Goal: Task Accomplishment & Management: Manage account settings

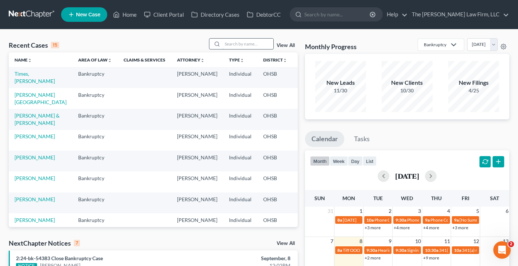
click at [243, 43] on input "search" at bounding box center [247, 44] width 51 height 11
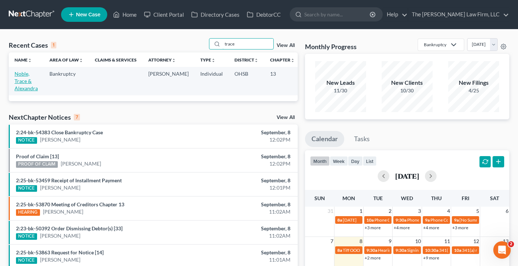
type input "trace"
click at [24, 84] on link "Noble, Trace & Alexandra" at bounding box center [26, 80] width 23 height 21
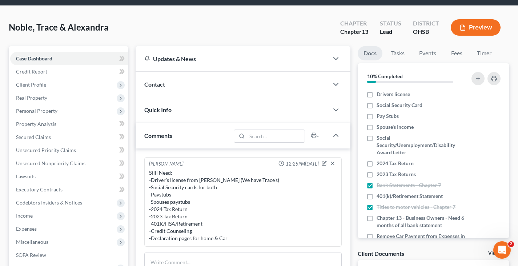
scroll to position [36, 0]
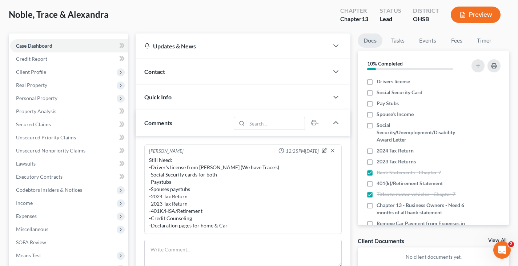
click at [325, 150] on icon "button" at bounding box center [323, 150] width 5 height 5
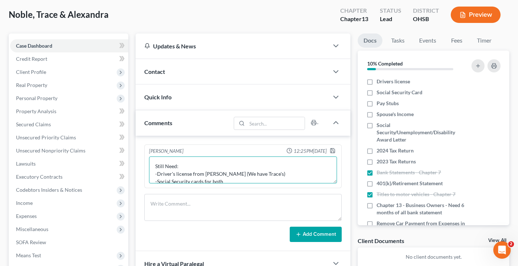
click at [248, 178] on textarea "Still Need: -Driver's license from [PERSON_NAME] (We have Trace's) -Social Secu…" at bounding box center [243, 169] width 188 height 27
click at [203, 181] on textarea "Still Need: -Paystubs -Spouses paystubs -2024 Tax Return -2023 Tax Return -401K…" at bounding box center [243, 169] width 188 height 27
click at [201, 181] on textarea "Still Need: -Paystubs -Spouses paystubs-We have 6/27, 7/11, 8/8, 9/5 -2024 Tax …" at bounding box center [243, 169] width 188 height 27
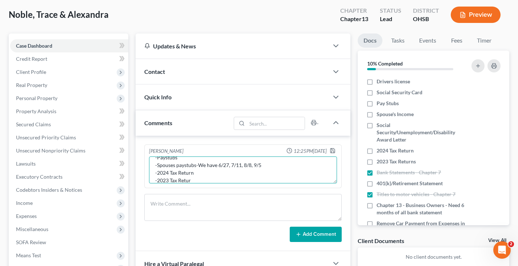
scroll to position [17, 0]
click at [212, 179] on textarea "Still Need: -Paystubs -Spouses paystubs-We have 6/27, 7/11, 8/8, 9/5 -2024 Tax …" at bounding box center [243, 169] width 188 height 27
type textarea "Still Need: -Paystubs -Spouses paystubs-We have 6/27, 7/11, 8/8, 9/5 -2024 Tax …"
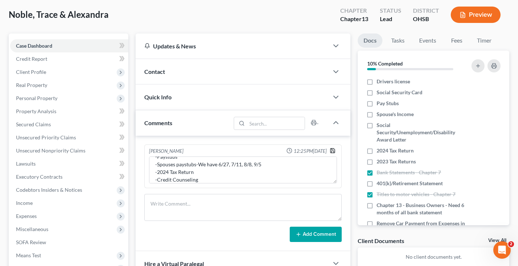
click at [333, 150] on icon "button" at bounding box center [332, 150] width 6 height 6
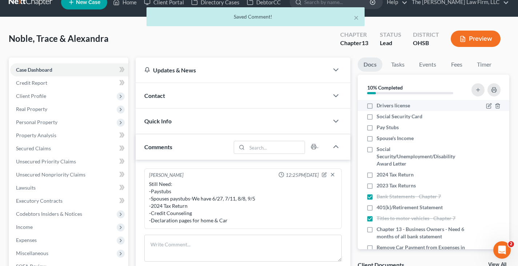
scroll to position [0, 0]
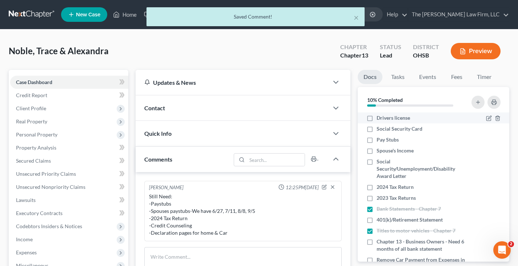
drag, startPoint x: 369, startPoint y: 117, endPoint x: 369, endPoint y: 121, distance: 3.7
click at [376, 117] on label "Drivers license" at bounding box center [392, 117] width 33 height 7
click at [379, 117] on input "Drivers license" at bounding box center [381, 116] width 5 height 5
checkbox input "true"
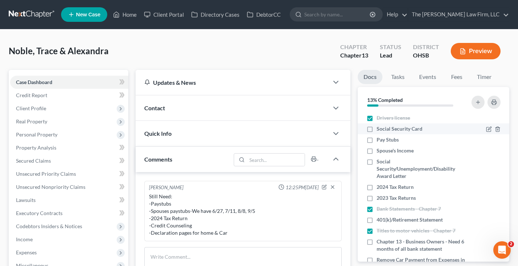
click at [376, 129] on label "Social Security Card" at bounding box center [399, 128] width 46 height 7
click at [379, 129] on input "Social Security Card" at bounding box center [381, 127] width 5 height 5
checkbox input "true"
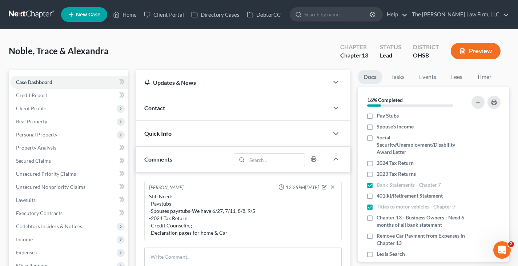
scroll to position [36, 0]
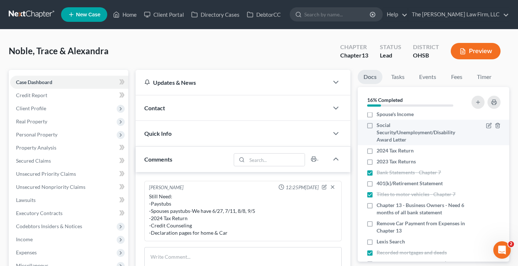
click at [376, 125] on label "Social Security/Unemployment/Disability Award Letter" at bounding box center [420, 132] width 88 height 22
click at [379, 125] on input "Social Security/Unemployment/Disability Award Letter" at bounding box center [381, 123] width 5 height 5
checkbox input "true"
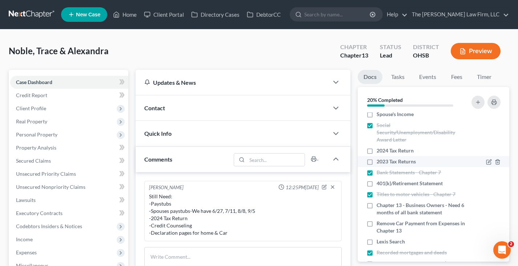
click at [376, 162] on label "2023 Tax Returns" at bounding box center [395, 161] width 39 height 7
click at [379, 162] on input "2023 Tax Returns" at bounding box center [381, 160] width 5 height 5
checkbox input "true"
click at [376, 183] on label "401(k)/Retirement Statement" at bounding box center [409, 182] width 66 height 7
click at [379, 183] on input "401(k)/Retirement Statement" at bounding box center [381, 181] width 5 height 5
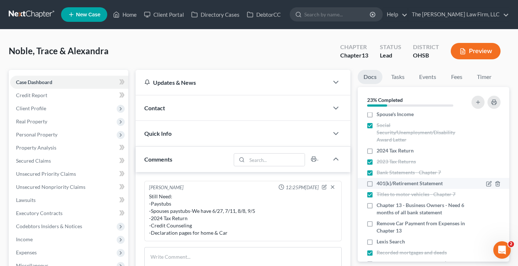
checkbox input "true"
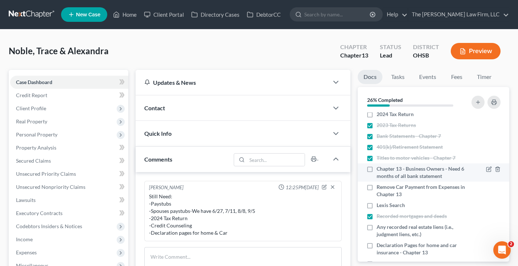
click at [376, 169] on label "Chapter 13 - Business Owners - Need 6 months of all bank statement" at bounding box center [420, 172] width 88 height 15
click at [379, 169] on input "Chapter 13 - Business Owners - Need 6 months of all bank statement" at bounding box center [381, 167] width 5 height 5
checkbox input "true"
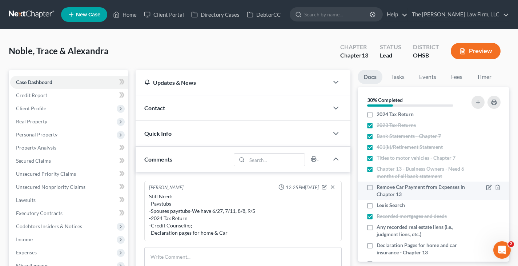
click at [376, 188] on label "Remove Car Payment from Expenses in Chapter 13" at bounding box center [420, 190] width 88 height 15
click at [379, 188] on input "Remove Car Payment from Expenses in Chapter 13" at bounding box center [381, 185] width 5 height 5
checkbox input "true"
click at [376, 205] on label "Lexis Search" at bounding box center [390, 204] width 28 height 7
click at [379, 205] on input "Lexis Search" at bounding box center [381, 203] width 5 height 5
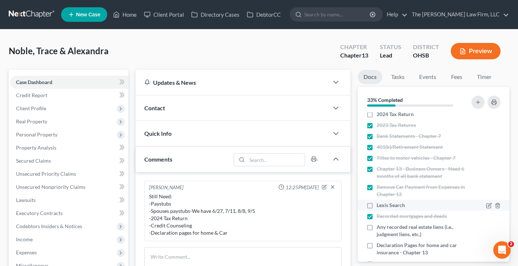
checkbox input "true"
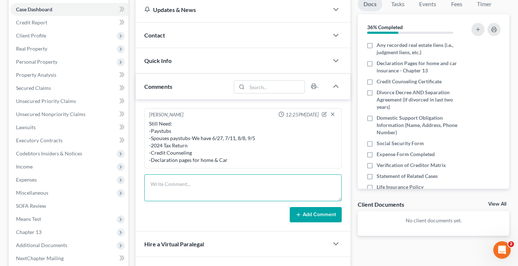
click at [239, 180] on textarea at bounding box center [242, 187] width 197 height 27
click at [185, 185] on textarea "[PERSON_NAME] has no judegment/liens Trace has" at bounding box center [242, 187] width 197 height 27
click at [174, 191] on textarea "[PERSON_NAME] has no judgment/liens Trace has" at bounding box center [242, 187] width 197 height 27
click at [184, 190] on textarea "[PERSON_NAME] has no judgment/liens Trace has" at bounding box center [242, 187] width 197 height 27
type textarea "[PERSON_NAME] has no judgment/liens Trace has no judgement/liens"
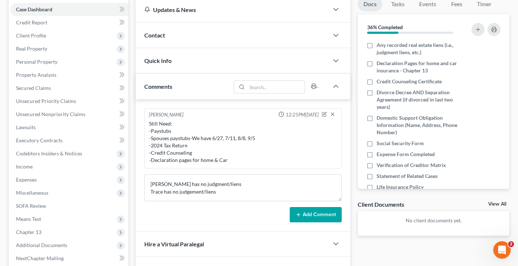
click at [301, 215] on icon at bounding box center [298, 214] width 6 height 6
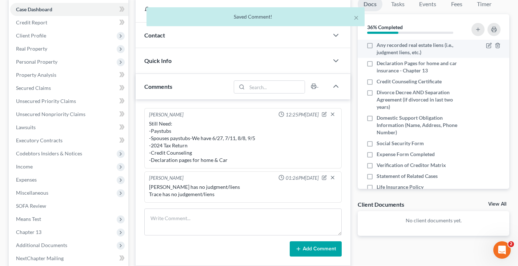
click at [376, 44] on label "Any recorded real estate liens (i.e., judgment liens, etc.)" at bounding box center [420, 48] width 88 height 15
click at [379, 44] on input "Any recorded real estate liens (i.e., judgment liens, etc.)" at bounding box center [381, 43] width 5 height 5
checkbox input "true"
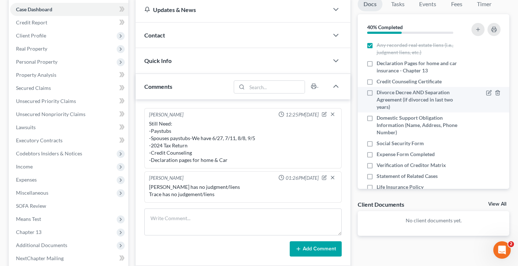
click at [376, 91] on label "Divorce Decree AND Separation Agreement (if divorced in last two years)" at bounding box center [420, 100] width 88 height 22
click at [379, 91] on input "Divorce Decree AND Separation Agreement (if divorced in last two years)" at bounding box center [381, 91] width 5 height 5
checkbox input "true"
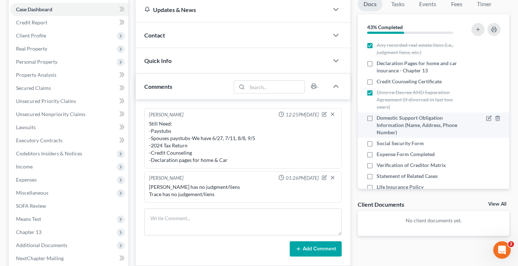
click at [376, 118] on label "Domestic Support Obligation Information (Name, Address, Phone Number)" at bounding box center [420, 125] width 88 height 22
click at [379, 118] on input "Domestic Support Obligation Information (Name, Address, Phone Number)" at bounding box center [381, 116] width 5 height 5
checkbox input "true"
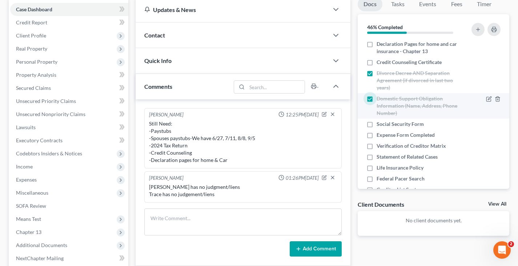
scroll to position [218, 0]
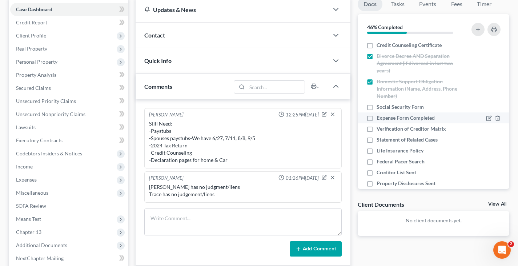
click at [376, 117] on label "Expense Form Completed" at bounding box center [405, 117] width 58 height 7
click at [379, 117] on input "Expense Form Completed" at bounding box center [381, 116] width 5 height 5
checkbox input "true"
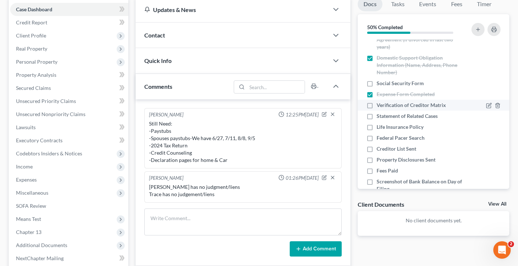
scroll to position [254, 0]
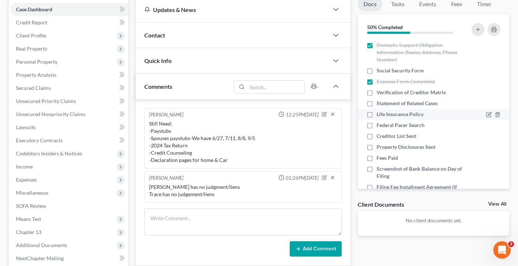
click at [376, 114] on label "Life Insurance Policy" at bounding box center [399, 113] width 47 height 7
click at [379, 114] on input "Life Insurance Policy" at bounding box center [381, 112] width 5 height 5
checkbox input "true"
click at [376, 125] on label "Federal Pacer Search" at bounding box center [400, 124] width 48 height 7
click at [379, 125] on input "Federal Pacer Search" at bounding box center [381, 123] width 5 height 5
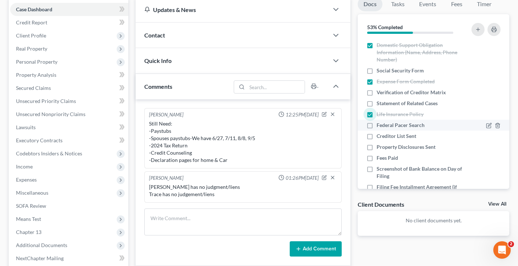
checkbox input "true"
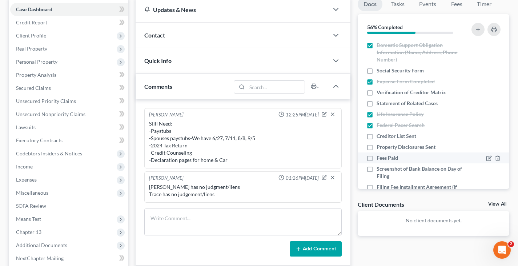
click at [376, 158] on label "Fees Paid" at bounding box center [386, 157] width 21 height 7
click at [379, 158] on input "Fees Paid" at bounding box center [381, 156] width 5 height 5
checkbox input "true"
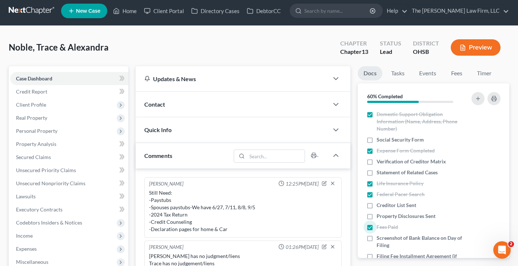
scroll to position [0, 0]
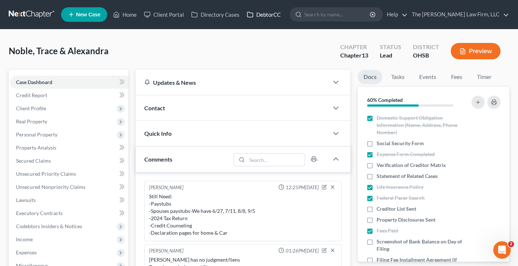
click at [266, 14] on link "DebtorCC" at bounding box center [263, 14] width 41 height 13
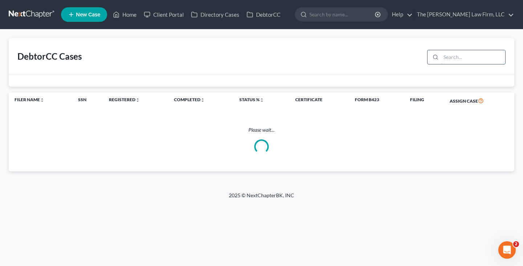
click at [450, 58] on input "search" at bounding box center [473, 57] width 64 height 14
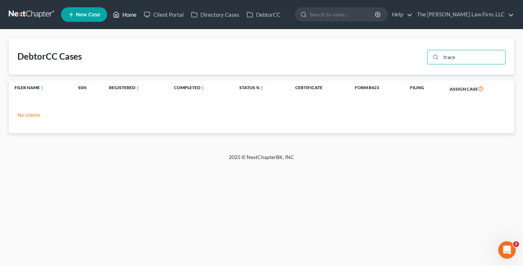
type input "trace"
click at [132, 15] on link "Home" at bounding box center [124, 14] width 31 height 13
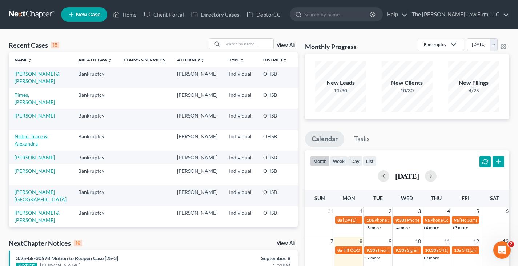
click at [22, 141] on link "Noble, Trace & Alexandra" at bounding box center [31, 139] width 33 height 13
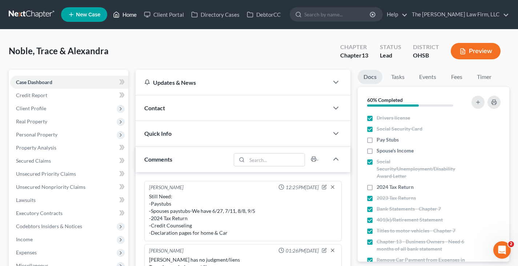
drag, startPoint x: 134, startPoint y: 14, endPoint x: 139, endPoint y: 17, distance: 6.0
click at [134, 14] on link "Home" at bounding box center [124, 14] width 31 height 13
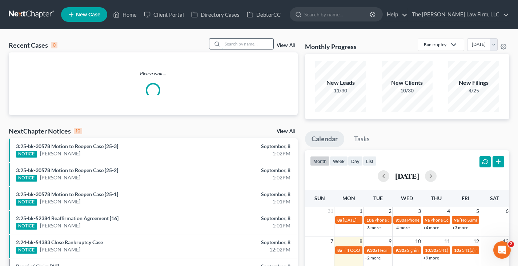
click at [243, 45] on input "search" at bounding box center [247, 44] width 51 height 11
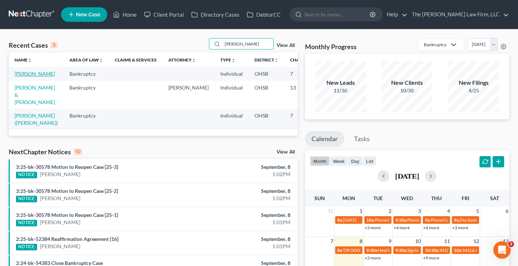
type input "[PERSON_NAME]"
click at [21, 77] on link "[PERSON_NAME]" at bounding box center [35, 73] width 40 height 6
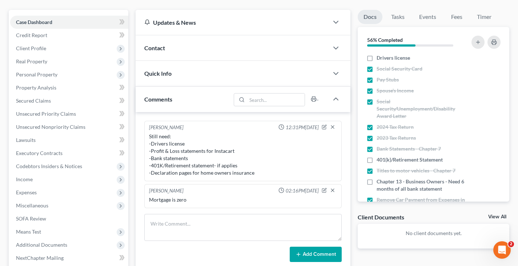
scroll to position [73, 0]
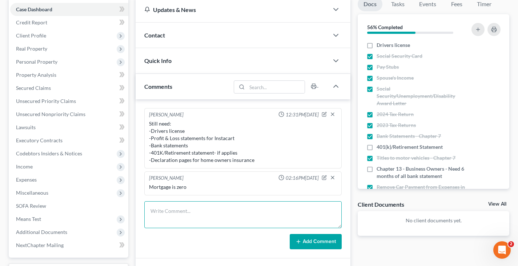
click at [219, 206] on textarea at bounding box center [242, 214] width 197 height 27
click at [177, 212] on textarea at bounding box center [242, 214] width 197 height 27
click at [206, 210] on textarea "[PERSON_NAME] has not worked for Instacart" at bounding box center [242, 214] width 197 height 27
click at [238, 211] on textarea "[PERSON_NAME] has not worked for her Instacart" at bounding box center [242, 214] width 197 height 27
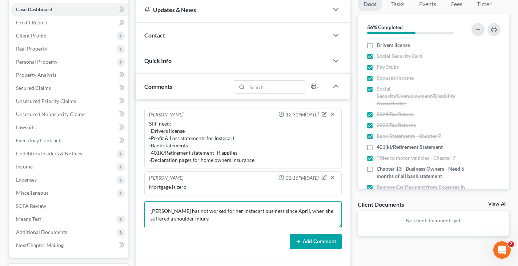
type textarea "[PERSON_NAME] has not worked for her Instacart business since April, when she s…"
click at [310, 241] on button "Add Comment" at bounding box center [316, 241] width 52 height 15
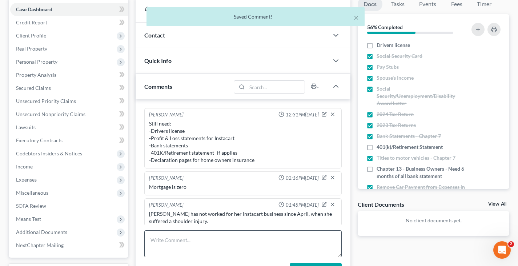
scroll to position [5, 0]
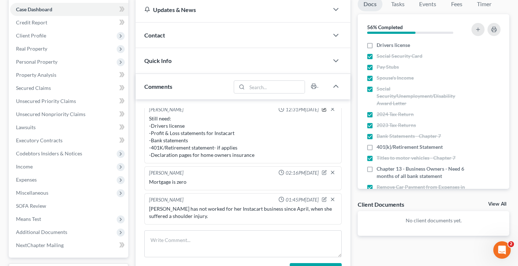
click at [321, 110] on icon "button" at bounding box center [323, 108] width 5 height 5
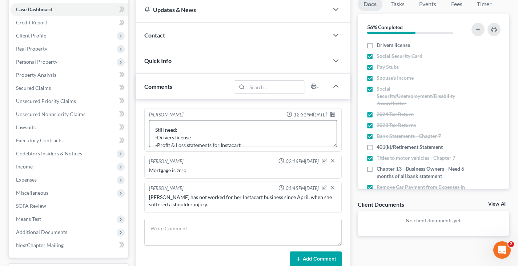
scroll to position [0, 0]
click at [245, 142] on textarea "Still need: -Drivers license -Profit & Loss statements for Instacart -Bank stat…" at bounding box center [243, 133] width 188 height 27
click at [200, 137] on textarea "Still need: -Bank statements -401K/Retirement statement- if applies -Declaratio…" at bounding box center [243, 133] width 188 height 27
type textarea "Still need: -401K/Retirement statement- if applies -Declaration pages for home …"
click at [376, 45] on label "Drivers license" at bounding box center [392, 44] width 33 height 7
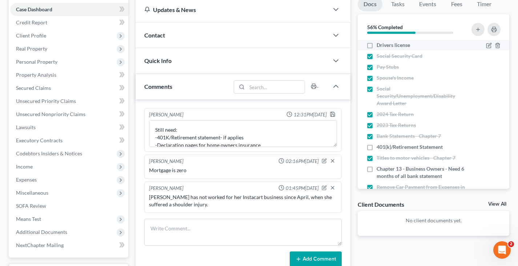
click at [379, 45] on input "Drivers license" at bounding box center [381, 43] width 5 height 5
checkbox input "true"
click at [332, 115] on icon "button" at bounding box center [332, 114] width 6 height 6
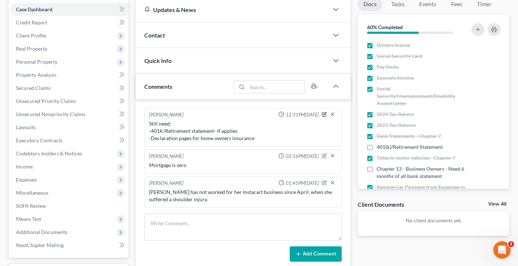
click at [323, 114] on icon "button" at bounding box center [323, 114] width 5 height 5
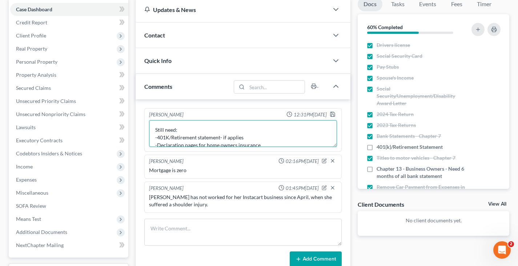
click at [235, 144] on textarea "Still need: -401K/Retirement statement- if applies -Declaration pages for home …" at bounding box center [243, 133] width 188 height 27
type textarea "Still need: -401K/Retirement statement- if applies -Declaration pages for car i…"
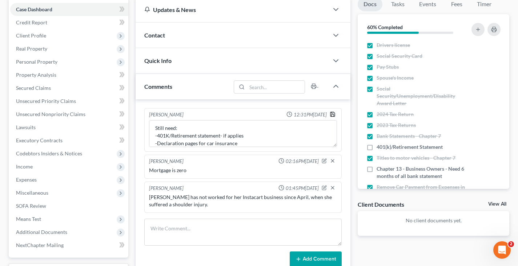
click at [332, 113] on polyline "button" at bounding box center [332, 112] width 2 height 1
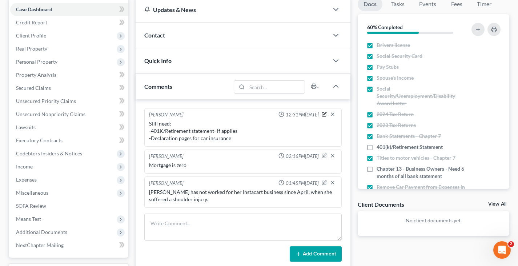
click at [324, 114] on icon "button" at bounding box center [324, 113] width 3 height 3
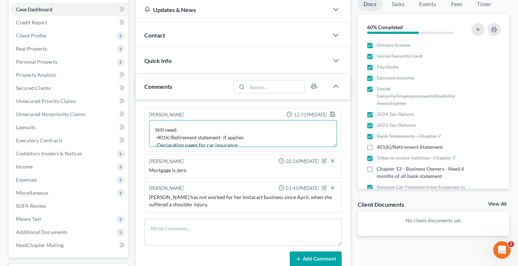
click at [245, 137] on textarea "Still need: -401K/Retirement statement- if applies -Declaration pages for car i…" at bounding box center [243, 133] width 188 height 27
type textarea "Still need: -Declaration pages for car insurance"
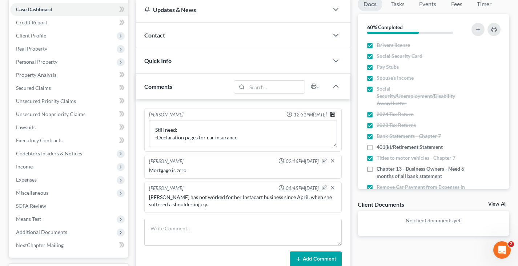
click at [332, 114] on icon "button" at bounding box center [332, 114] width 6 height 6
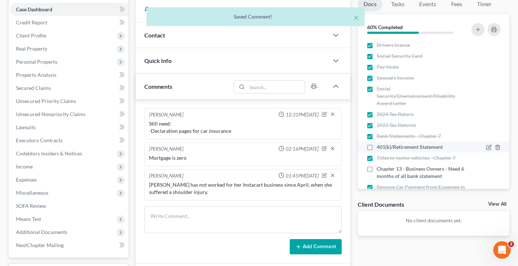
click at [376, 147] on label "401(k)/Retirement Statement" at bounding box center [409, 146] width 66 height 7
click at [379, 147] on input "401(k)/Retirement Statement" at bounding box center [381, 145] width 5 height 5
checkbox input "true"
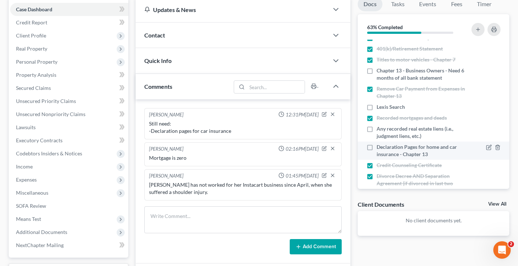
scroll to position [109, 0]
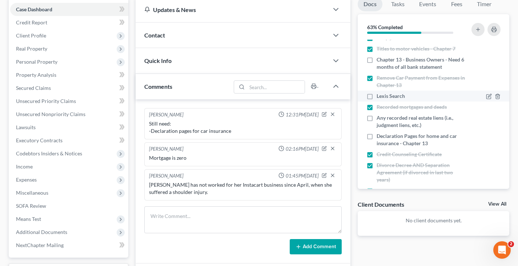
click at [376, 96] on label "Lexis Search" at bounding box center [390, 95] width 28 height 7
click at [379, 96] on input "Lexis Search" at bounding box center [381, 94] width 5 height 5
checkbox input "true"
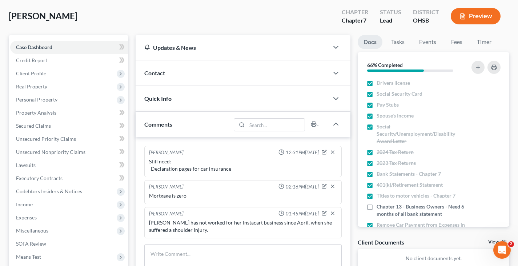
scroll to position [0, 0]
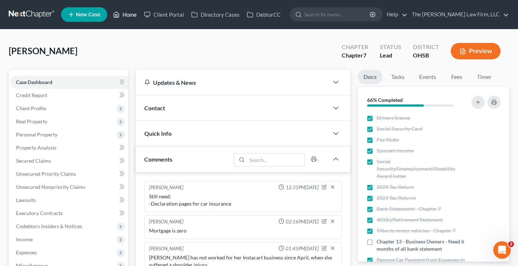
click at [131, 15] on link "Home" at bounding box center [124, 14] width 31 height 13
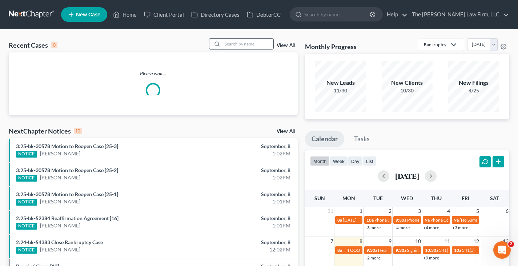
click at [264, 44] on input "search" at bounding box center [247, 44] width 51 height 11
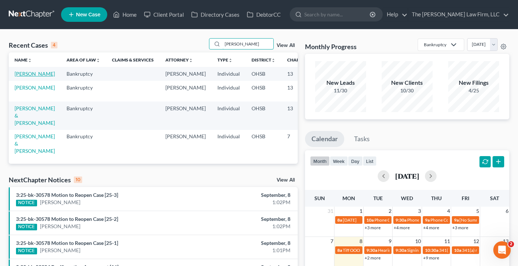
type input "[PERSON_NAME]"
click at [20, 74] on link "[PERSON_NAME]" at bounding box center [35, 73] width 40 height 6
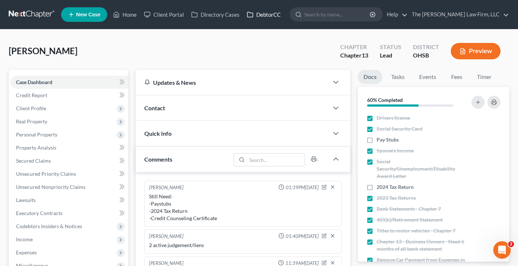
click at [262, 15] on link "DebtorCC" at bounding box center [263, 14] width 41 height 13
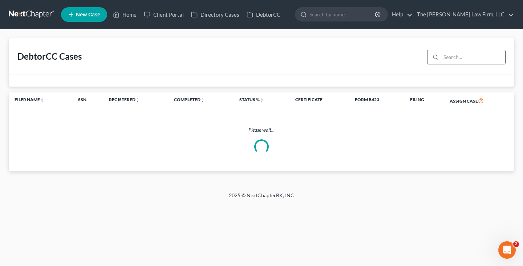
click at [450, 58] on input "search" at bounding box center [473, 57] width 64 height 14
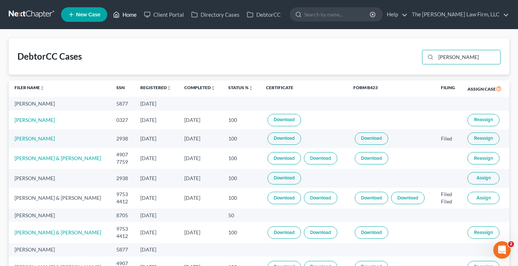
type input "[PERSON_NAME]"
click at [132, 16] on link "Home" at bounding box center [124, 14] width 31 height 13
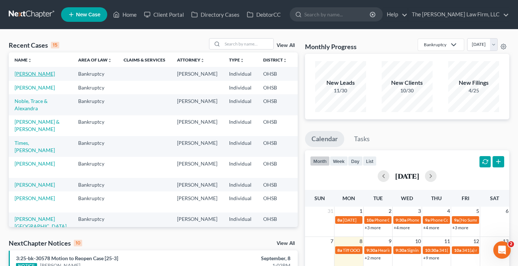
click at [30, 74] on link "[PERSON_NAME]" at bounding box center [35, 73] width 40 height 6
